Goal: Information Seeking & Learning: Find specific page/section

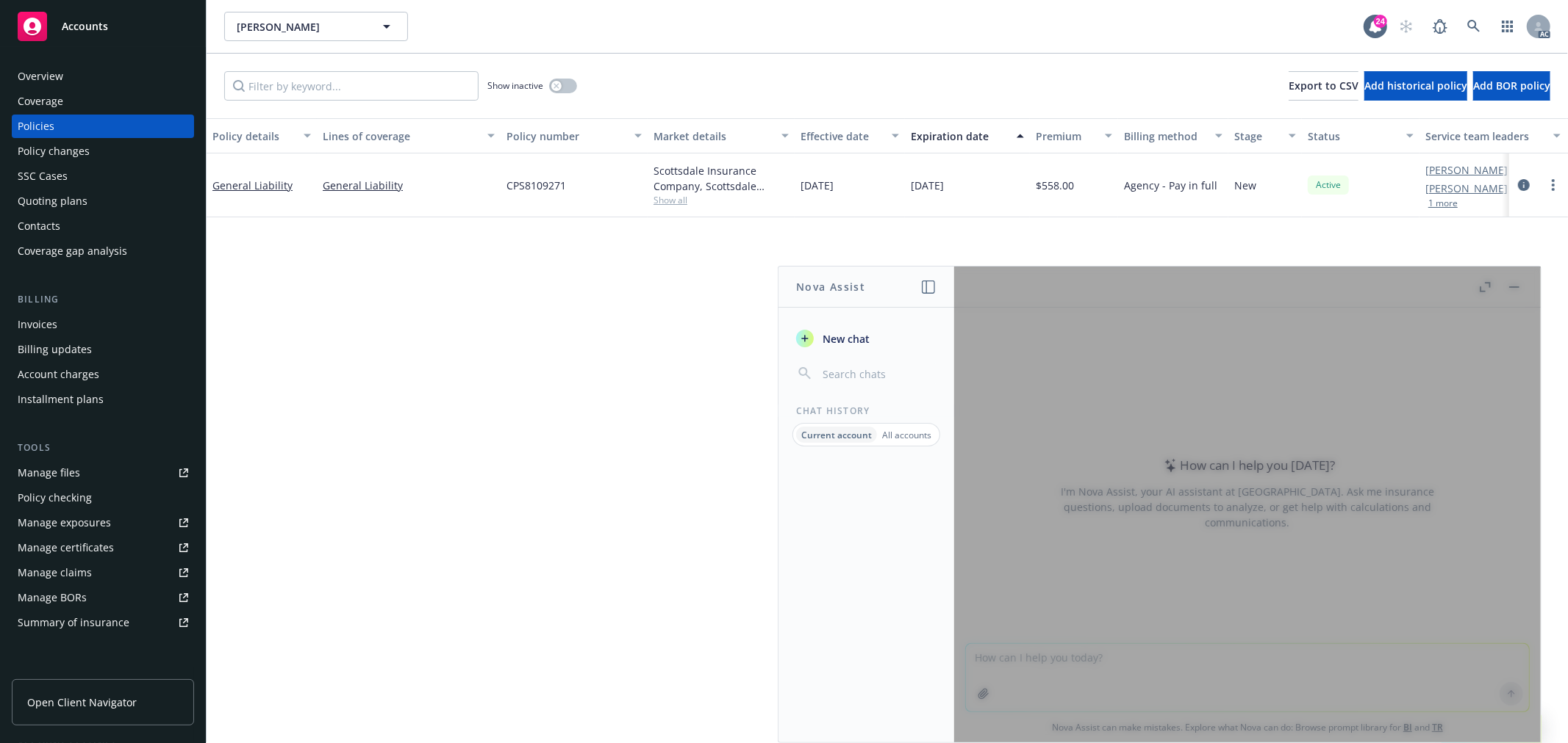
click at [898, 436] on p "All accounts" at bounding box center [906, 435] width 49 height 12
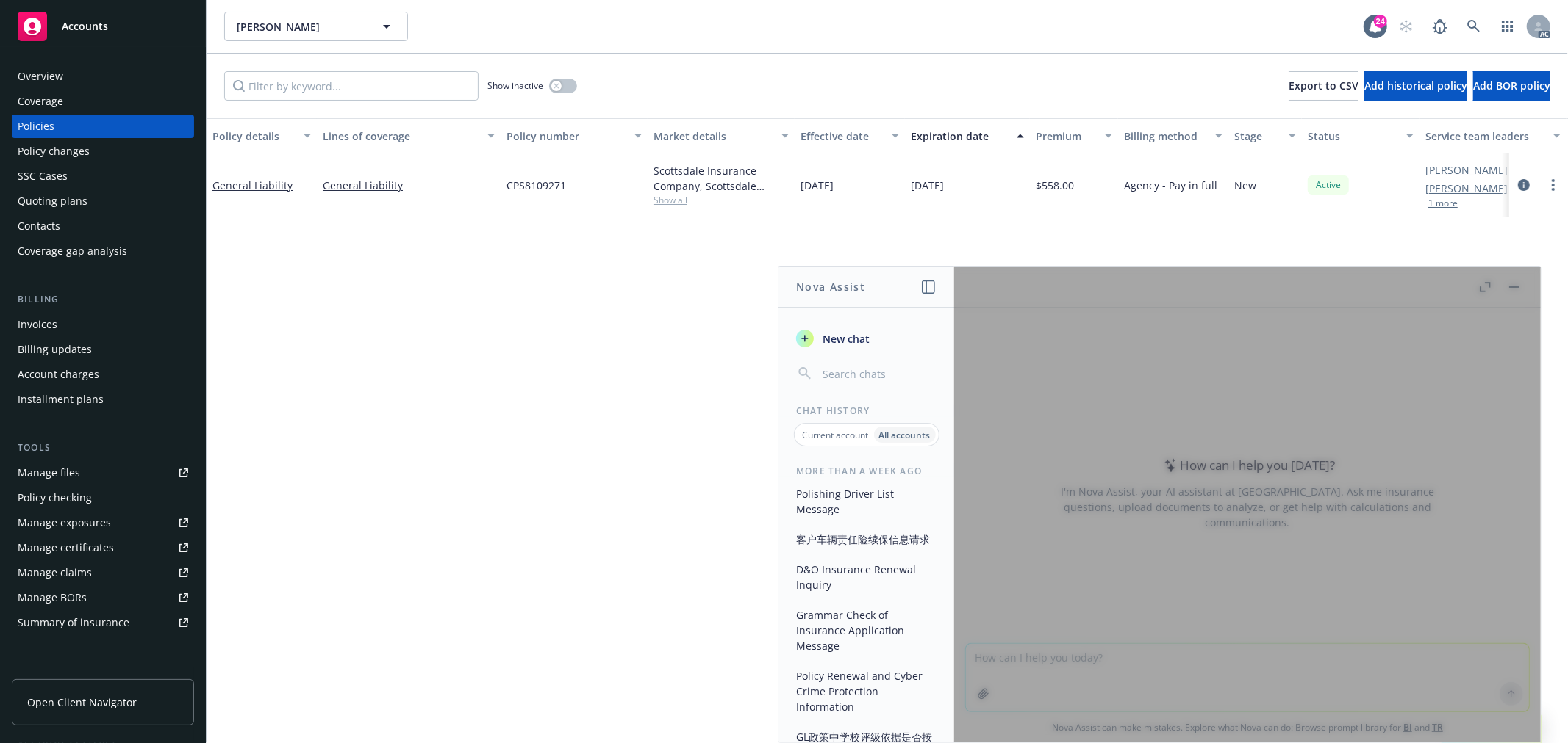
scroll to position [7680, 0]
click at [869, 659] on button "Clarification on 'Global Companion' in Insurance Documents" at bounding box center [866, 644] width 152 height 55
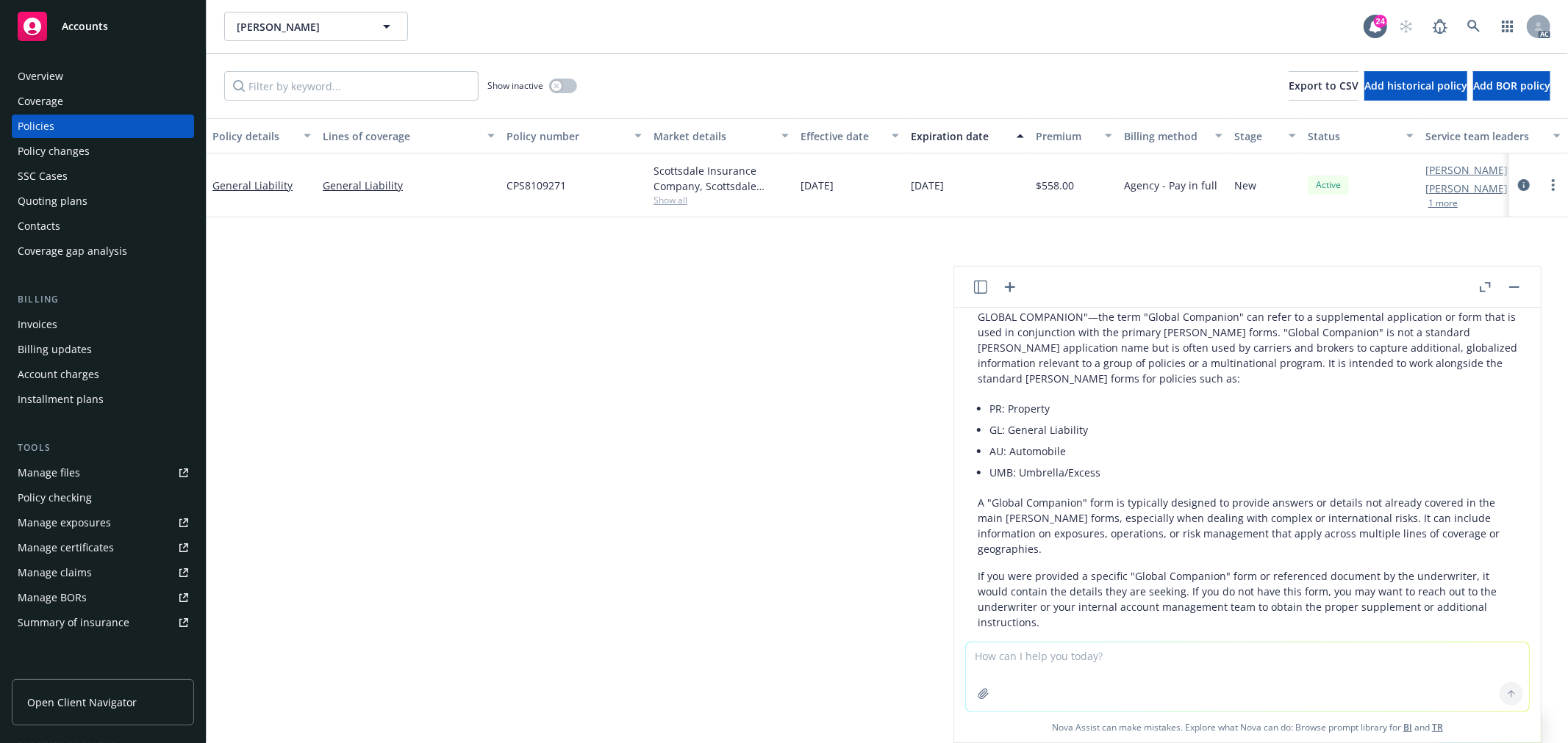
scroll to position [0, 0]
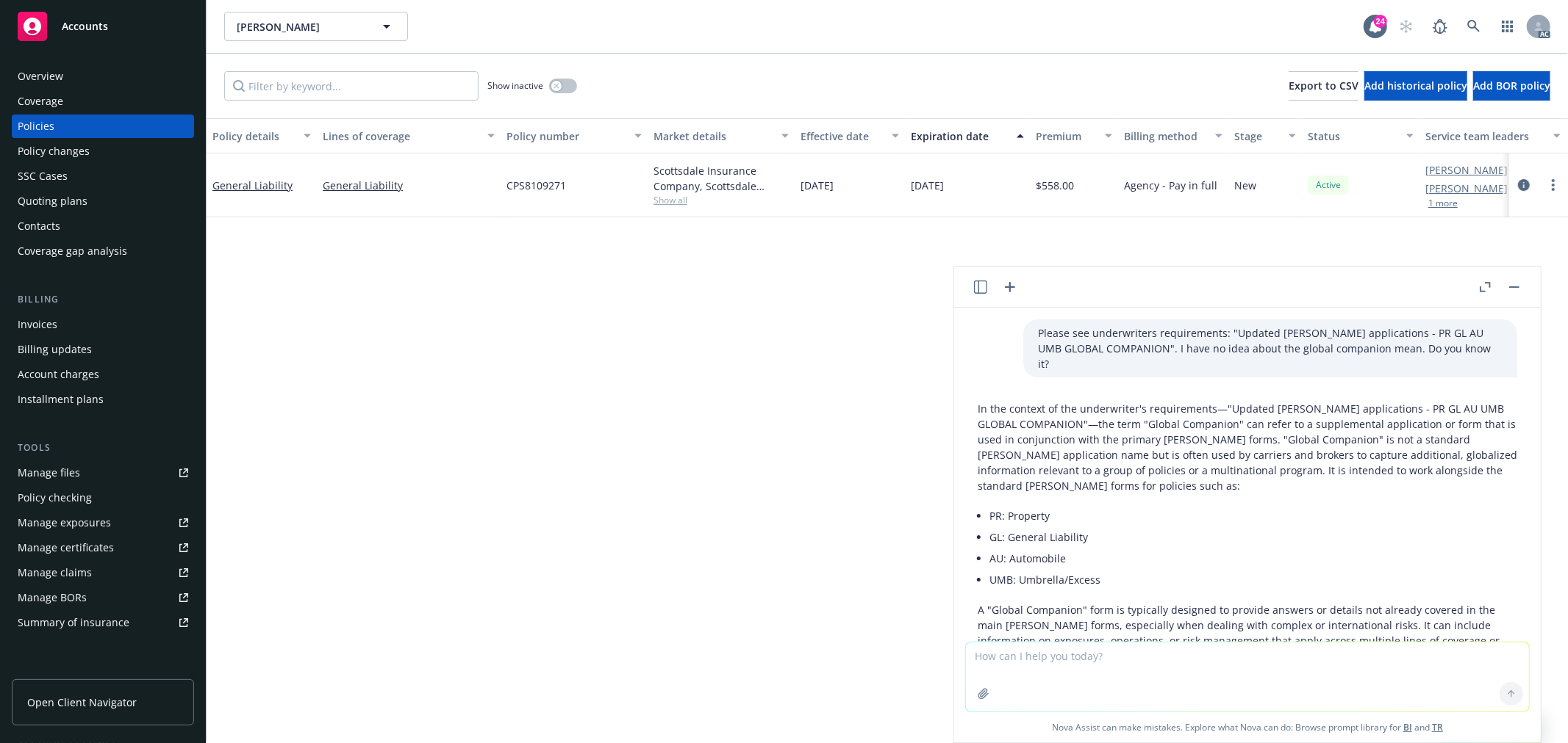
click at [985, 288] on icon "button" at bounding box center [980, 287] width 13 height 13
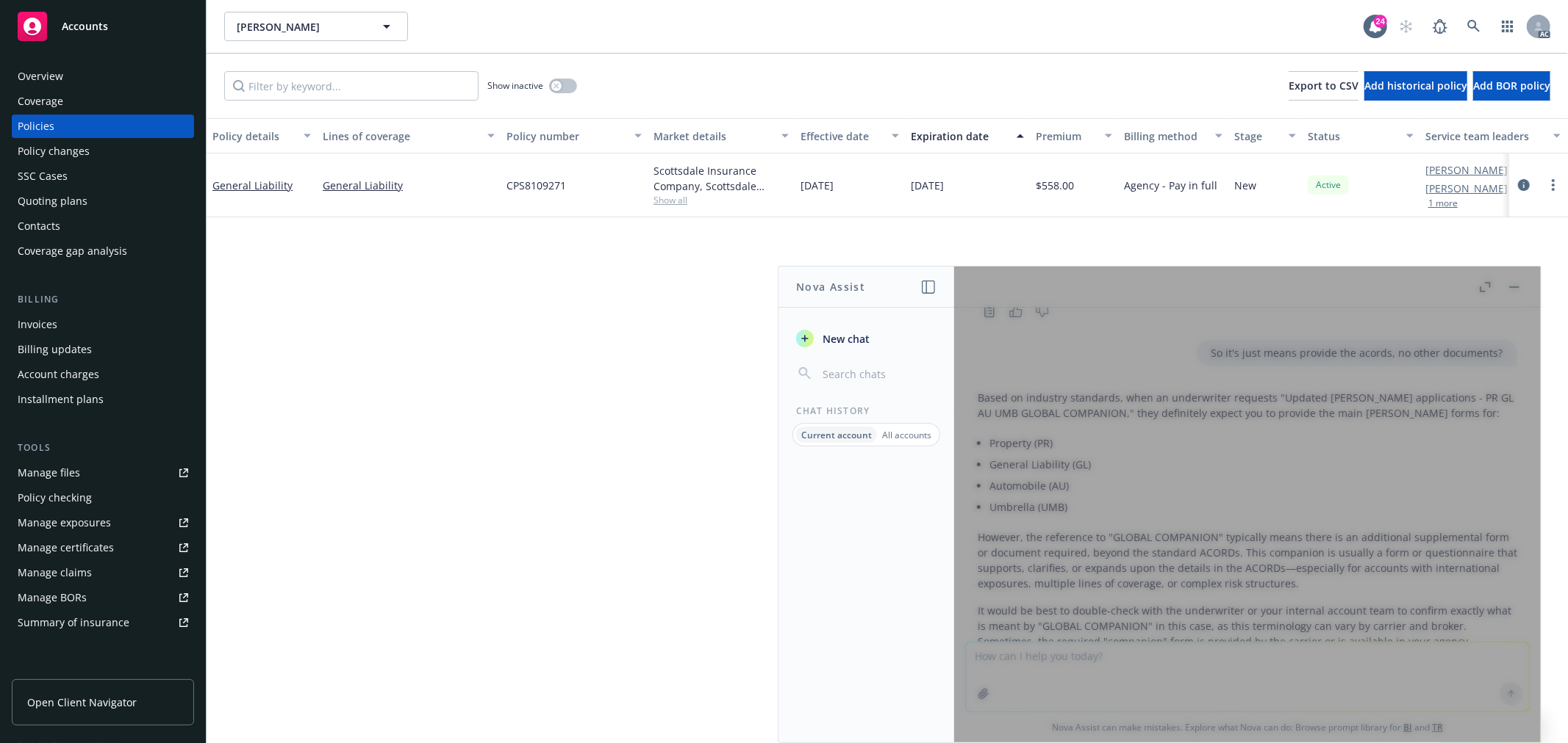
scroll to position [607, 0]
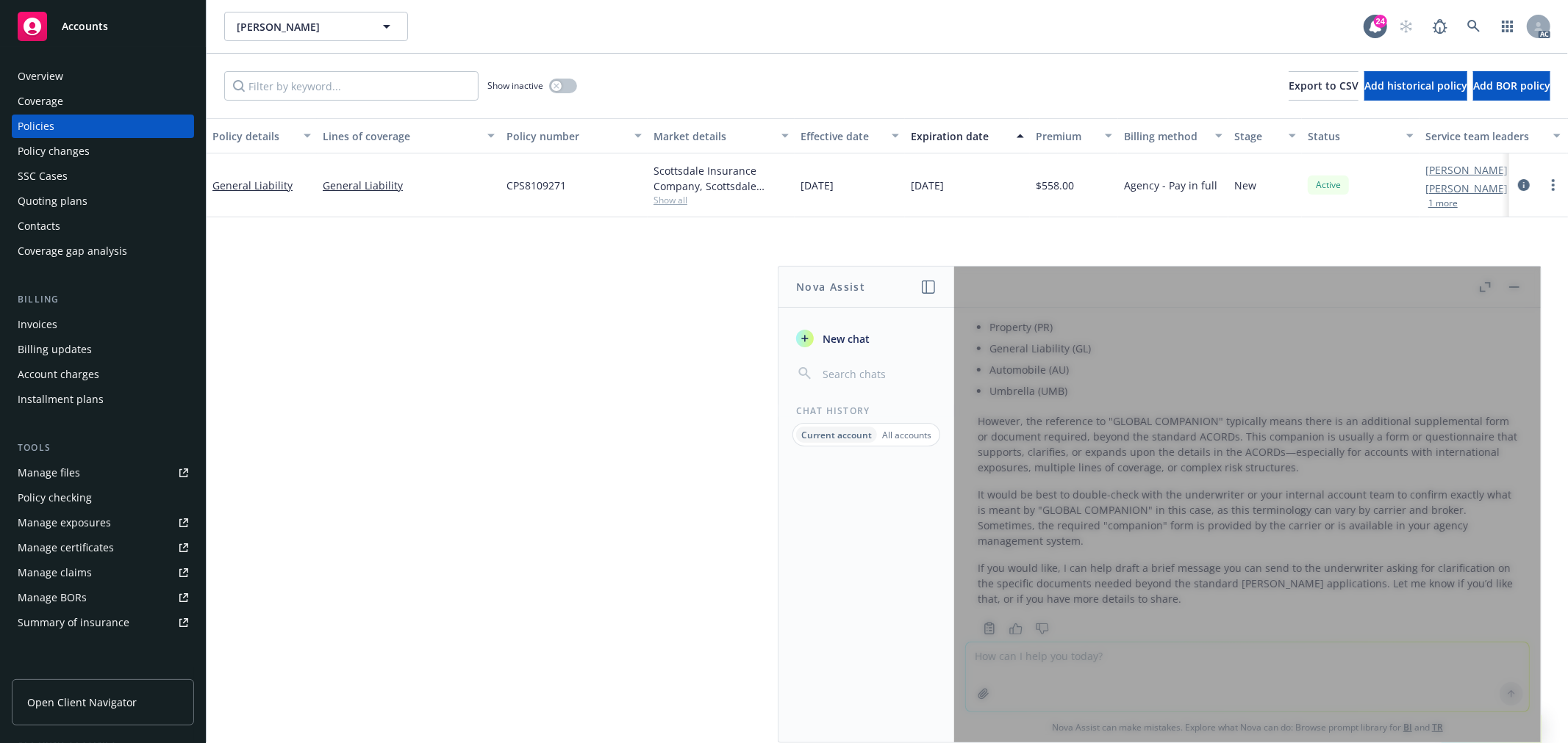
click at [899, 434] on p "All accounts" at bounding box center [906, 435] width 49 height 12
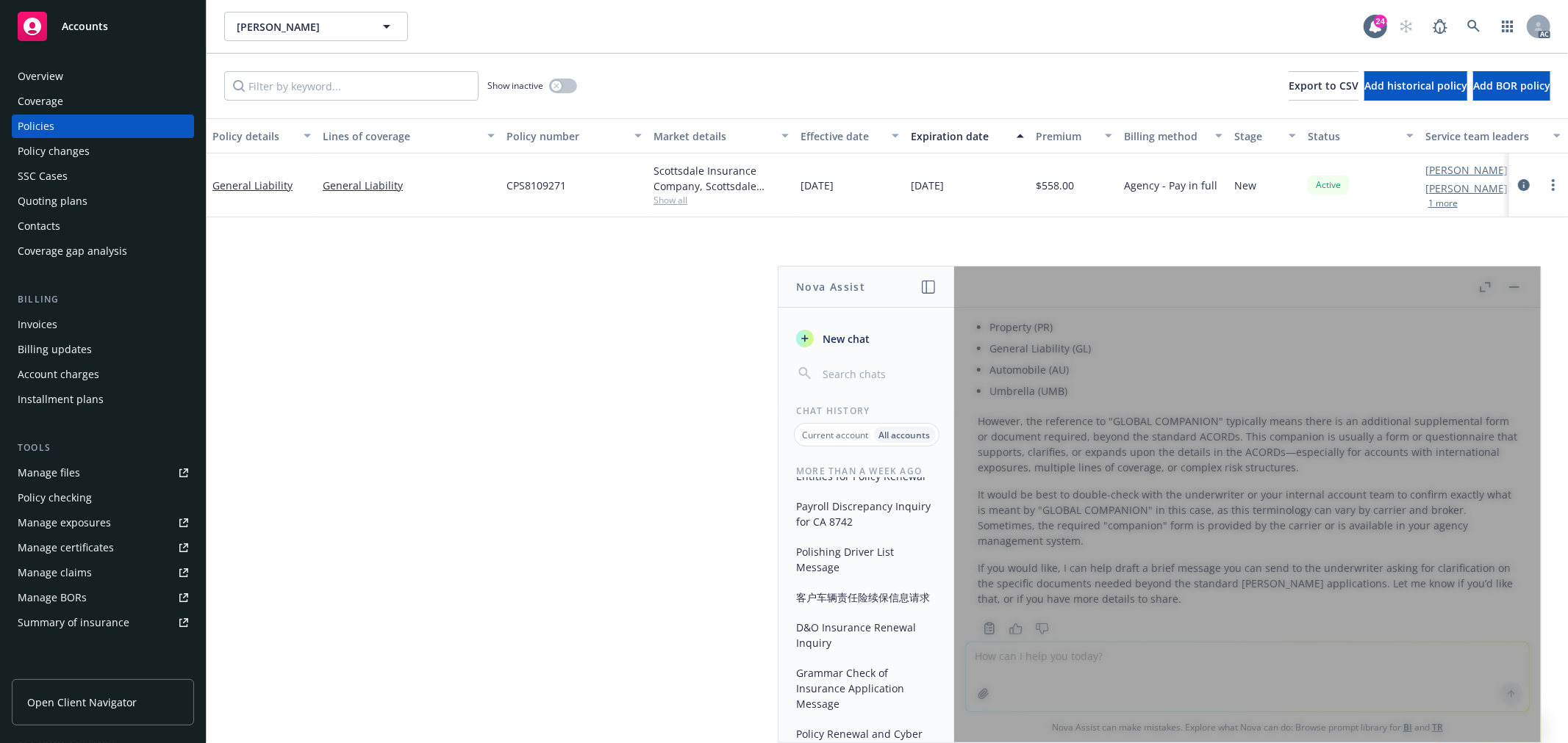
scroll to position [6620, 0]
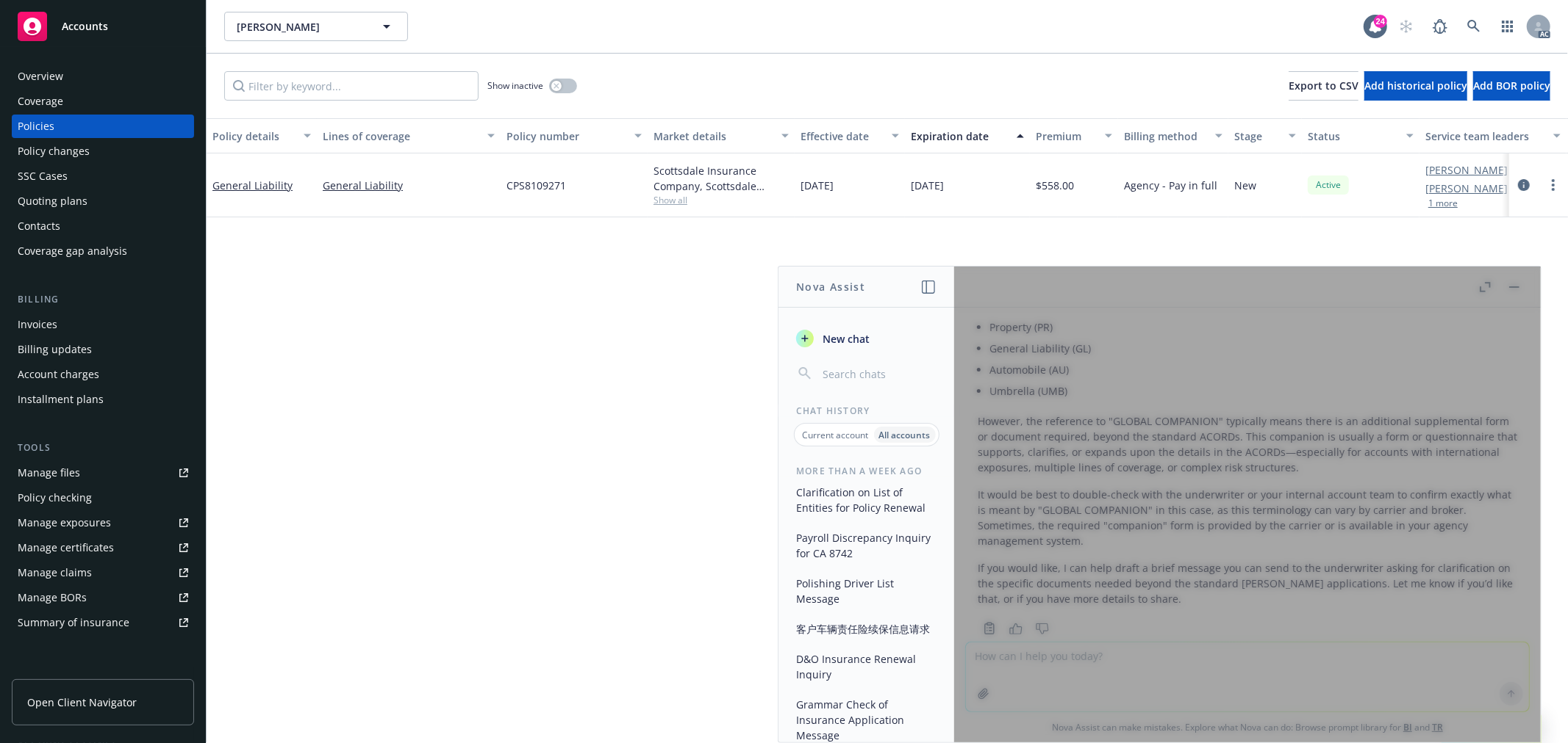
click at [993, 232] on div "Policy details Lines of coverage Policy number Market details Effective date Ex…" at bounding box center [886, 430] width 1361 height 625
click at [1518, 285] on div at bounding box center [1247, 504] width 587 height 476
drag, startPoint x: 954, startPoint y: 687, endPoint x: 979, endPoint y: 678, distance: 26.6
click at [956, 687] on div at bounding box center [1247, 504] width 587 height 476
click at [1274, 486] on div at bounding box center [1247, 504] width 587 height 476
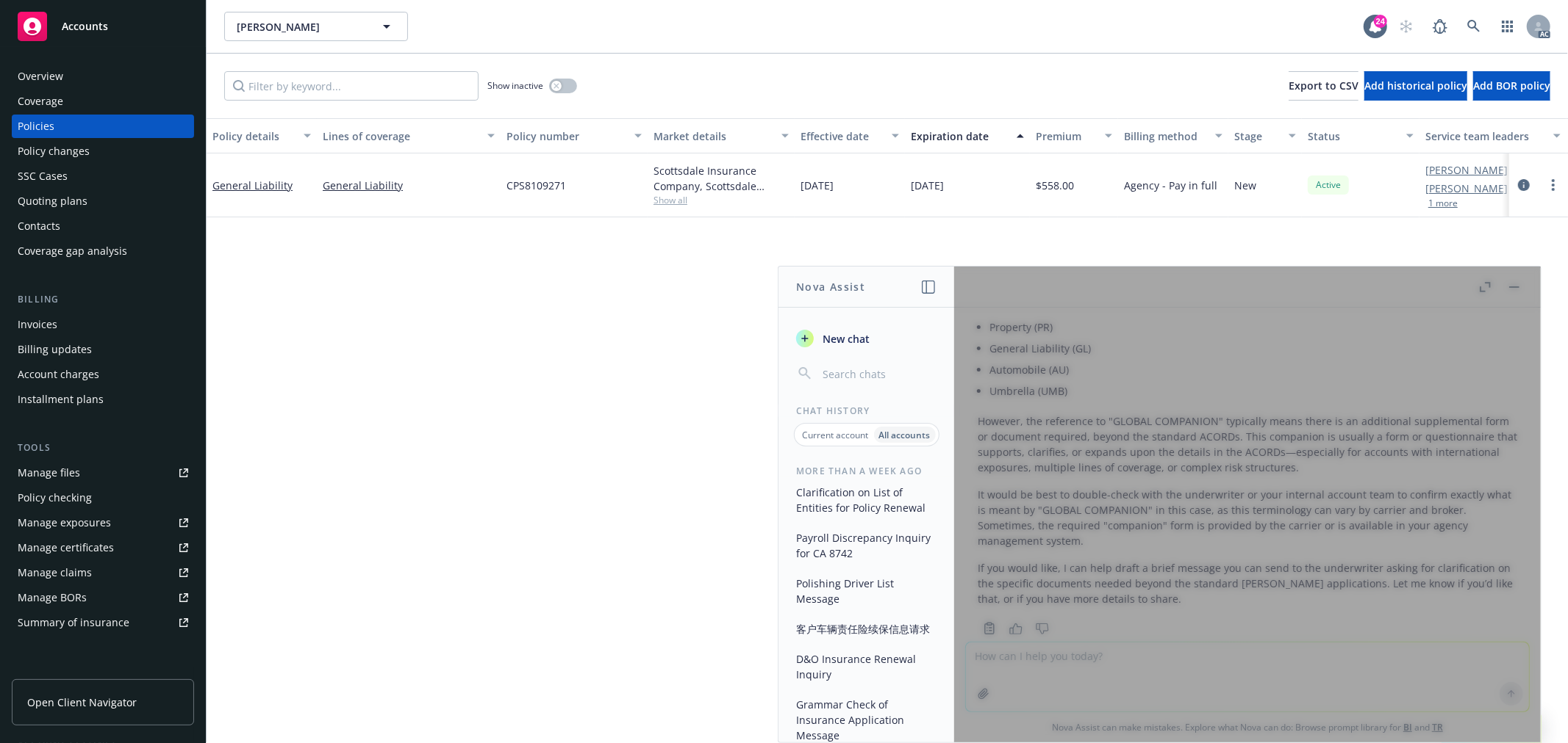
click at [1482, 284] on div at bounding box center [1247, 504] width 587 height 476
click at [1505, 623] on div at bounding box center [1247, 504] width 587 height 476
click at [320, 493] on div "Policy details Lines of coverage Policy number Market details Effective date Ex…" at bounding box center [886, 430] width 1361 height 625
click at [1096, 672] on div at bounding box center [1247, 504] width 587 height 476
click at [1372, 472] on div at bounding box center [1247, 504] width 587 height 476
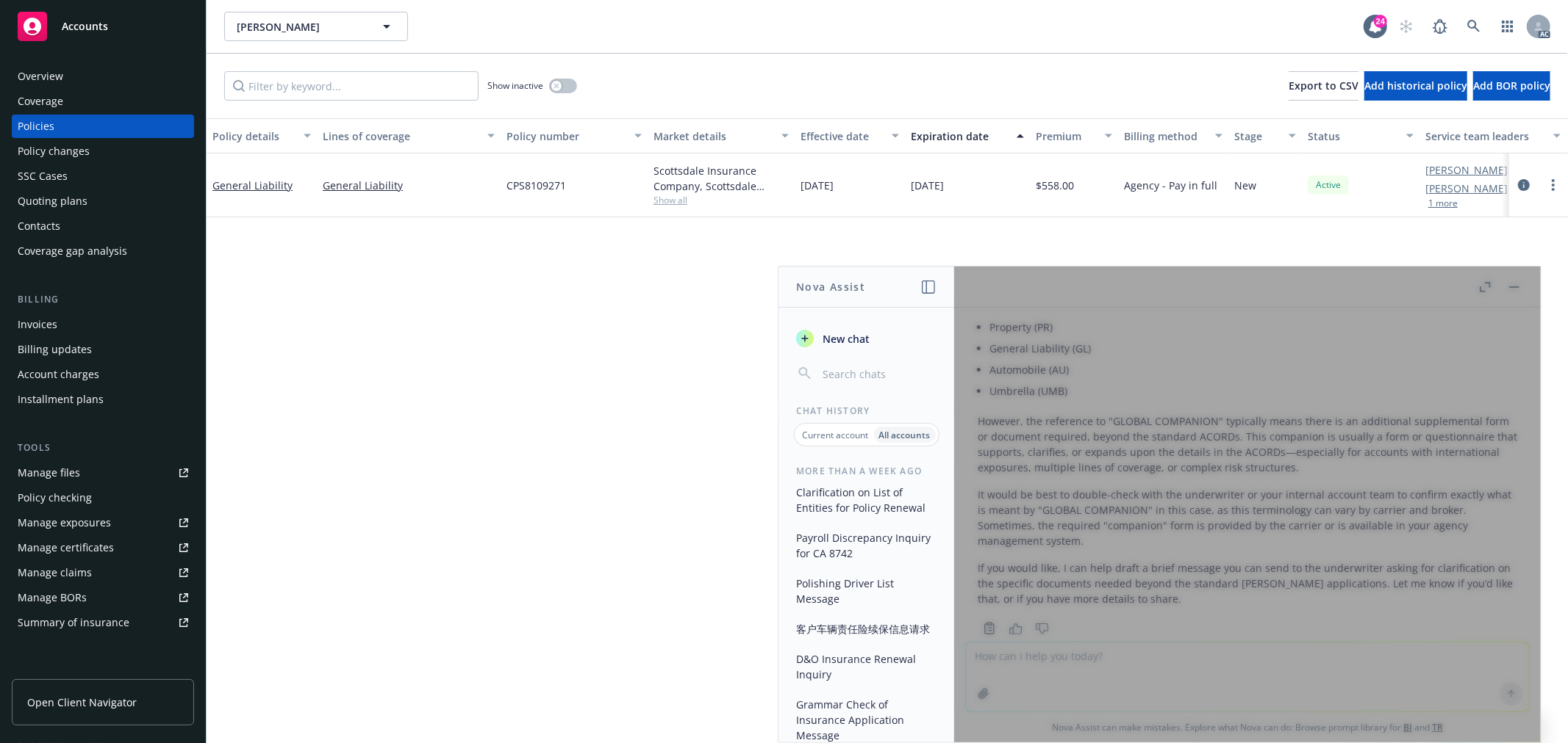
click at [1420, 263] on div "Policy details Lines of coverage Policy number Market details Effective date Ex…" at bounding box center [886, 430] width 1361 height 625
click at [1015, 221] on div "Policy details Lines of coverage Policy number Market details Effective date Ex…" at bounding box center [886, 430] width 1361 height 625
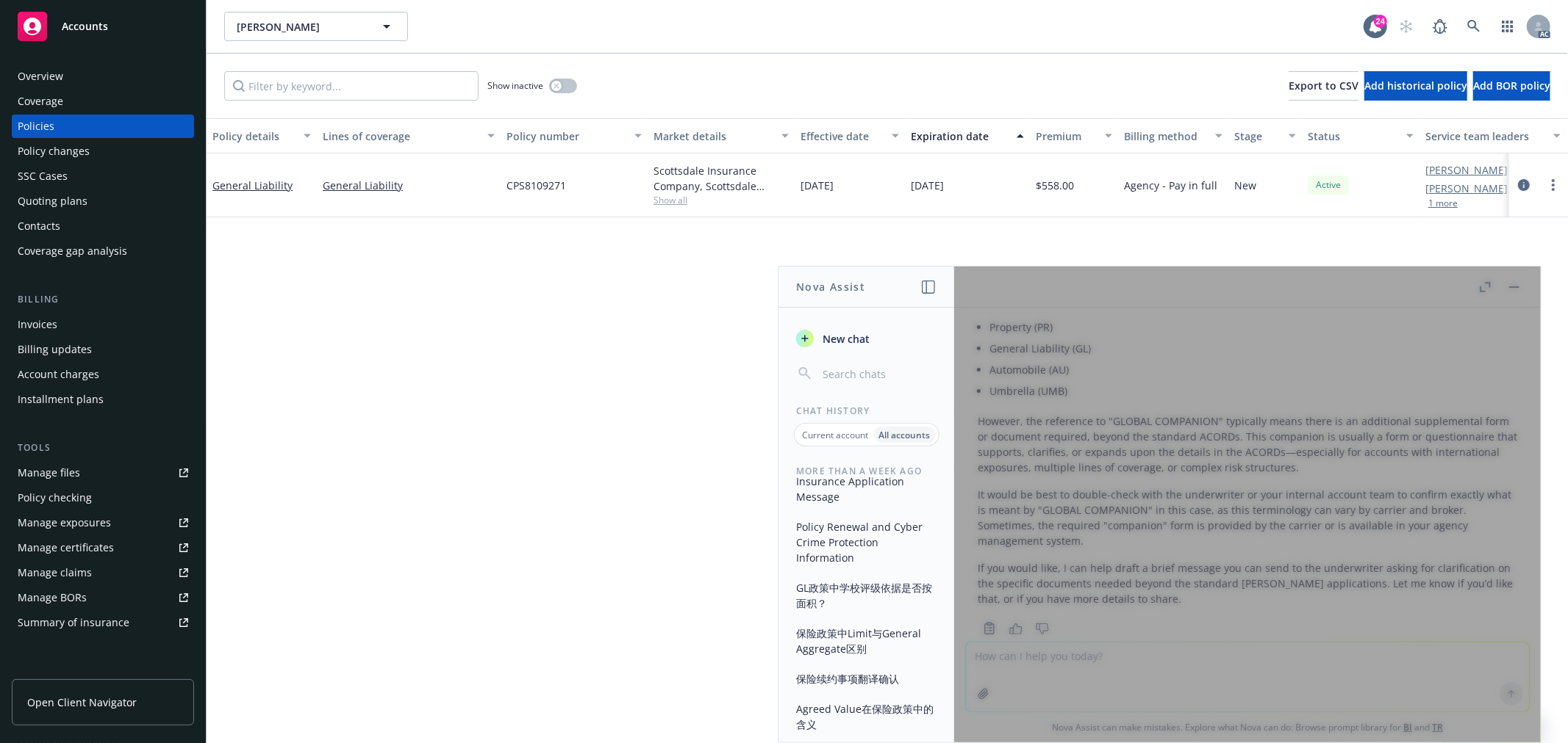
scroll to position [6865, 0]
click at [912, 321] on button "Payroll Discrepancy Inquiry for CA 8742" at bounding box center [866, 301] width 152 height 40
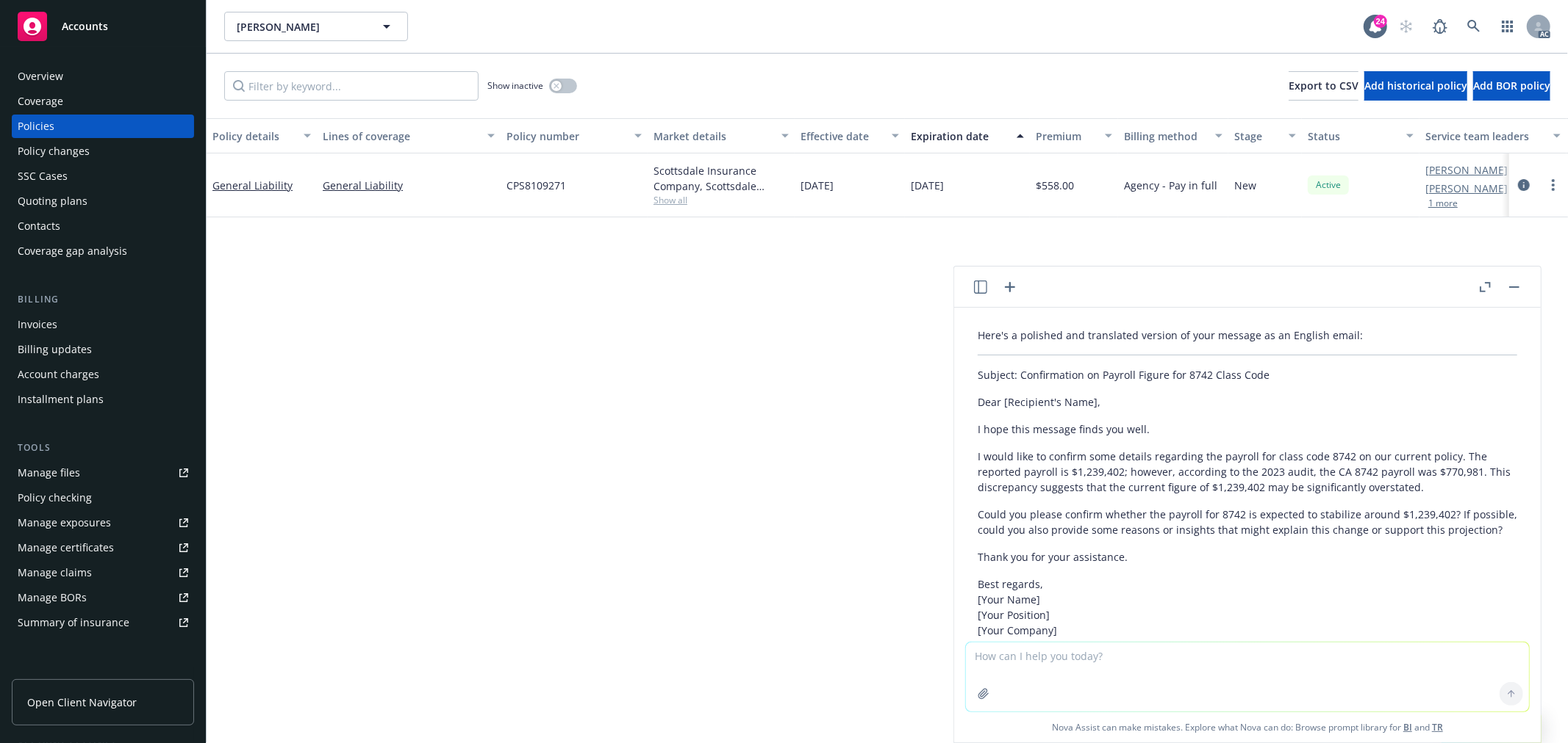
scroll to position [0, 0]
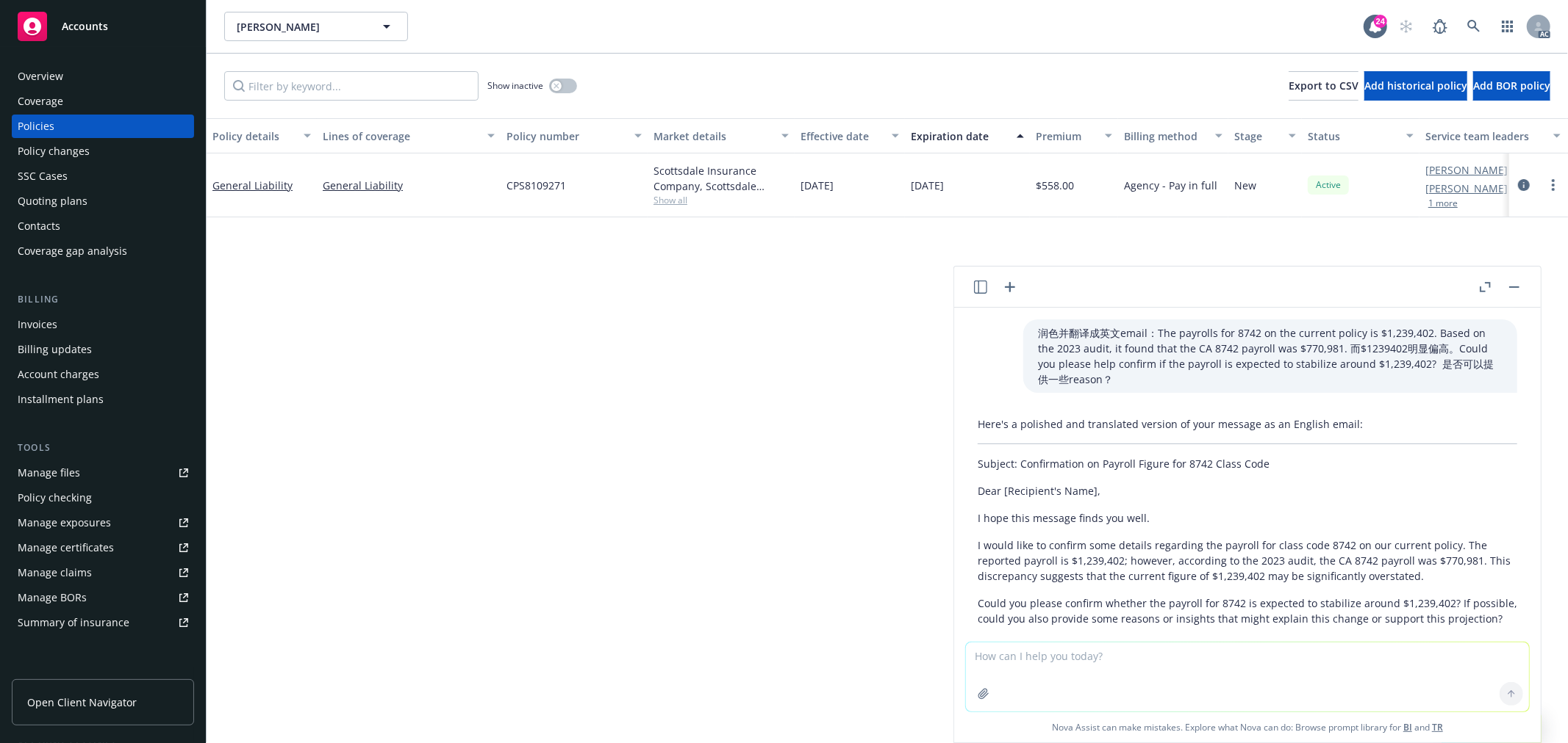
click at [596, 527] on div "Policy details Lines of coverage Policy number Market details Effective date Ex…" at bounding box center [886, 430] width 1361 height 625
